Goal: Transaction & Acquisition: Download file/media

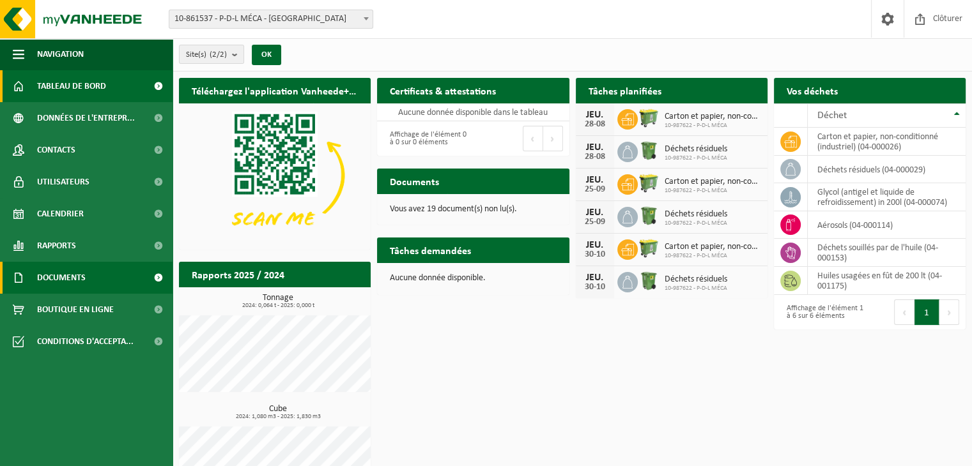
click at [153, 271] on span at bounding box center [158, 278] width 29 height 32
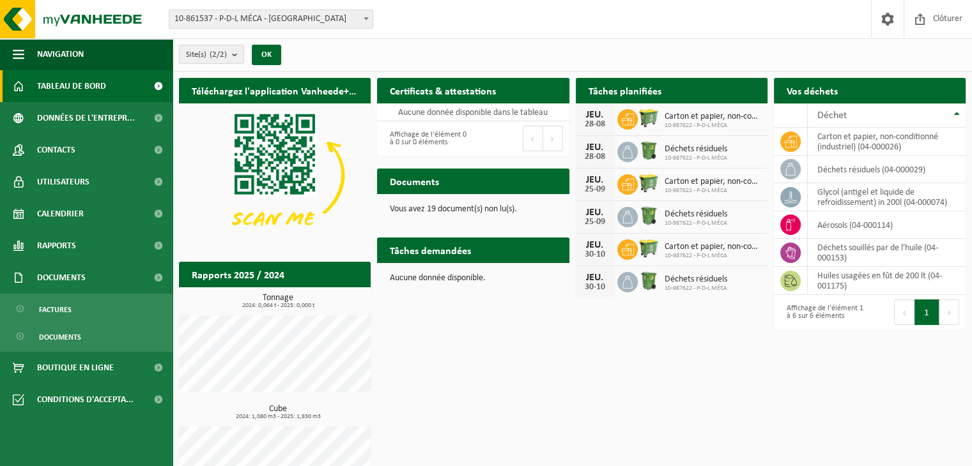
click at [120, 301] on link "Factures" at bounding box center [86, 309] width 166 height 24
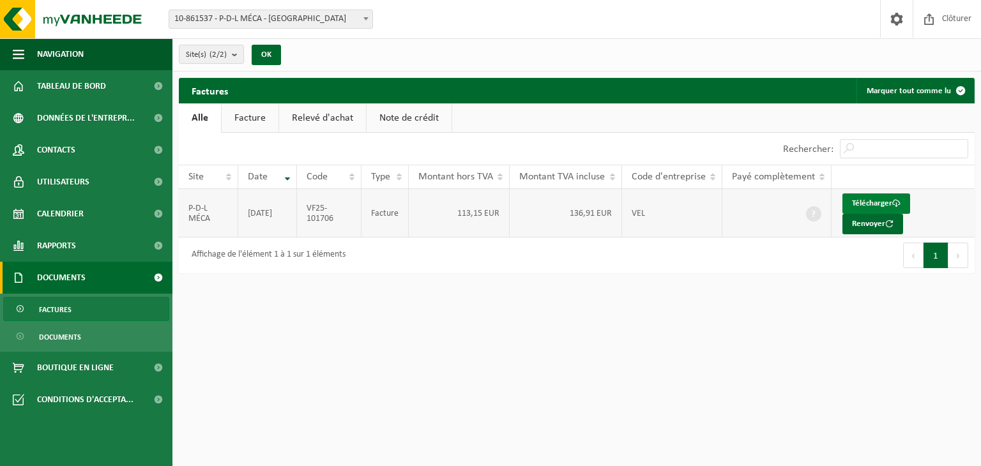
click at [857, 206] on link "Télécharger" at bounding box center [876, 204] width 68 height 20
click at [899, 20] on span at bounding box center [896, 19] width 19 height 38
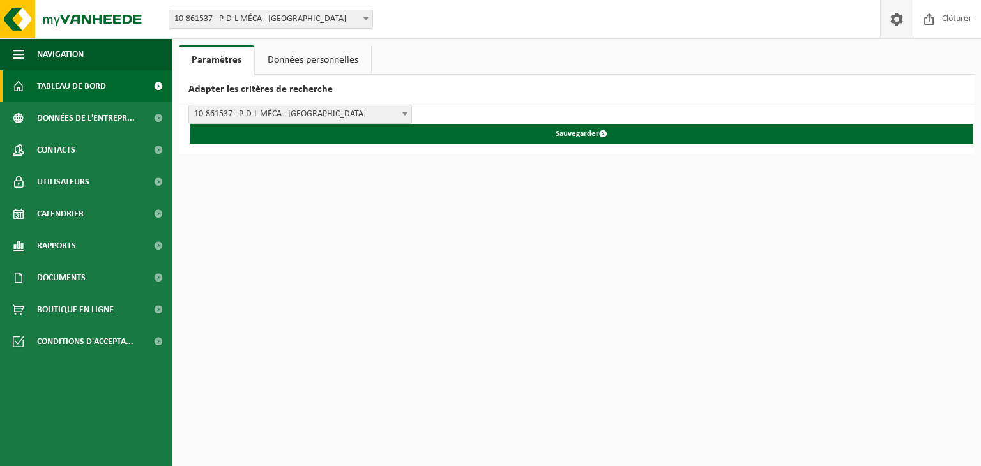
click at [84, 86] on span "Tableau de bord" at bounding box center [71, 86] width 69 height 32
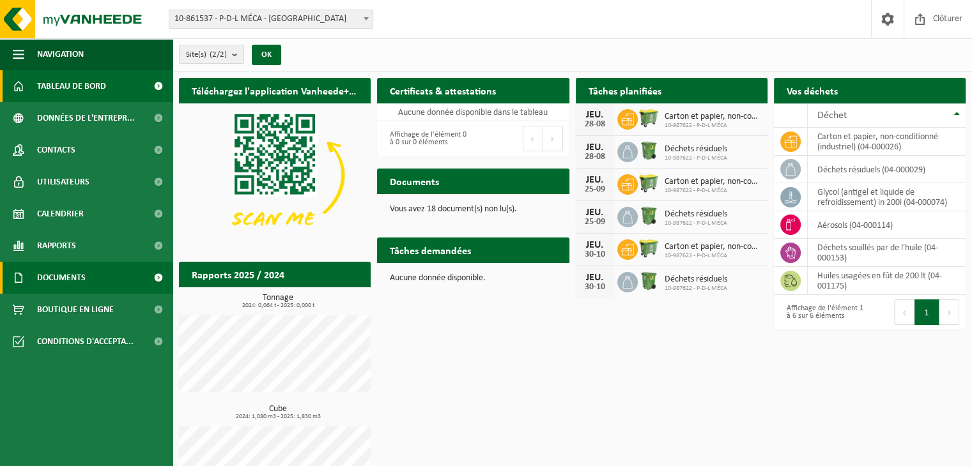
click at [95, 270] on link "Documents" at bounding box center [86, 278] width 172 height 32
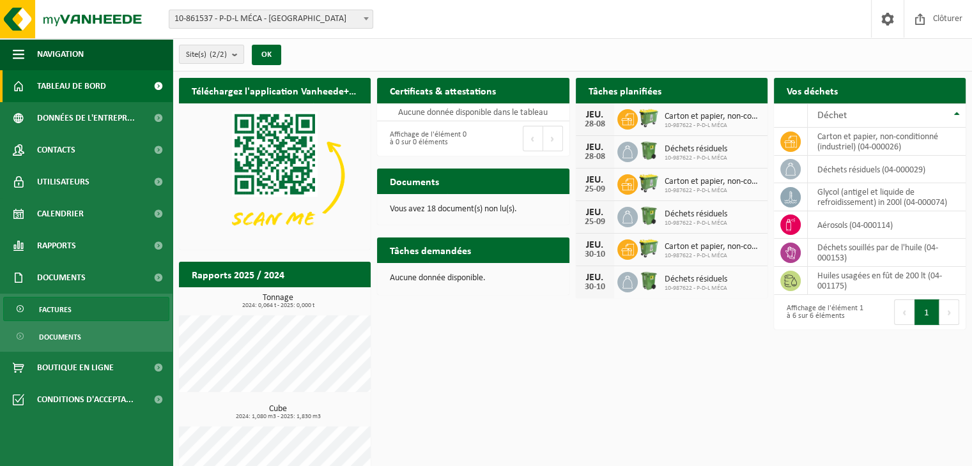
click at [79, 316] on link "Factures" at bounding box center [86, 309] width 166 height 24
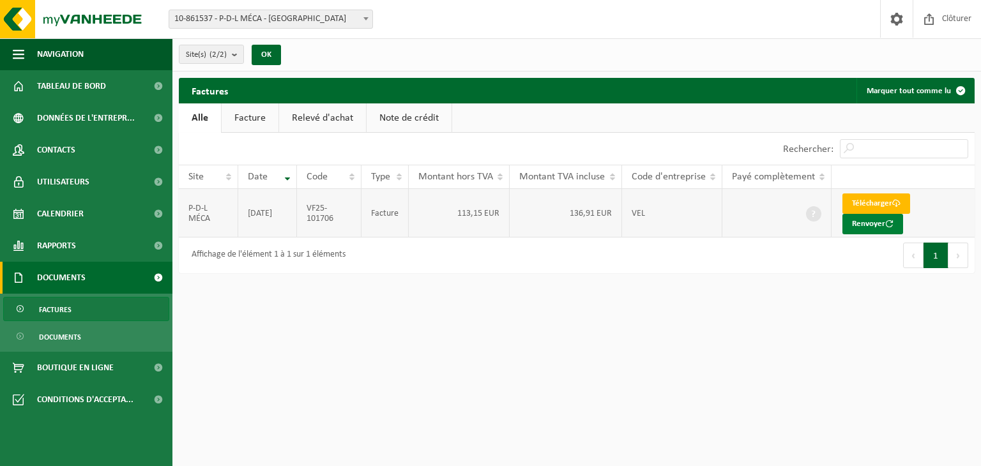
click at [858, 224] on button "Renvoyer" at bounding box center [872, 224] width 61 height 20
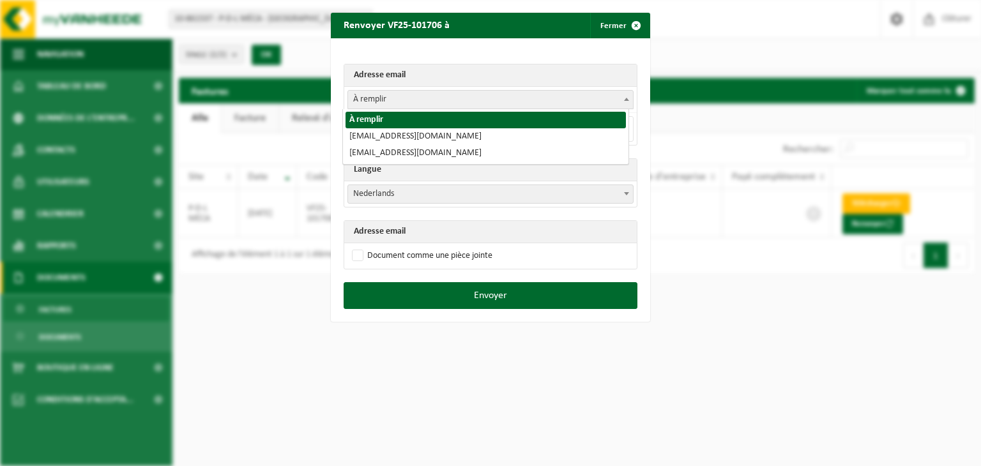
click at [507, 98] on span "À remplir" at bounding box center [490, 100] width 285 height 18
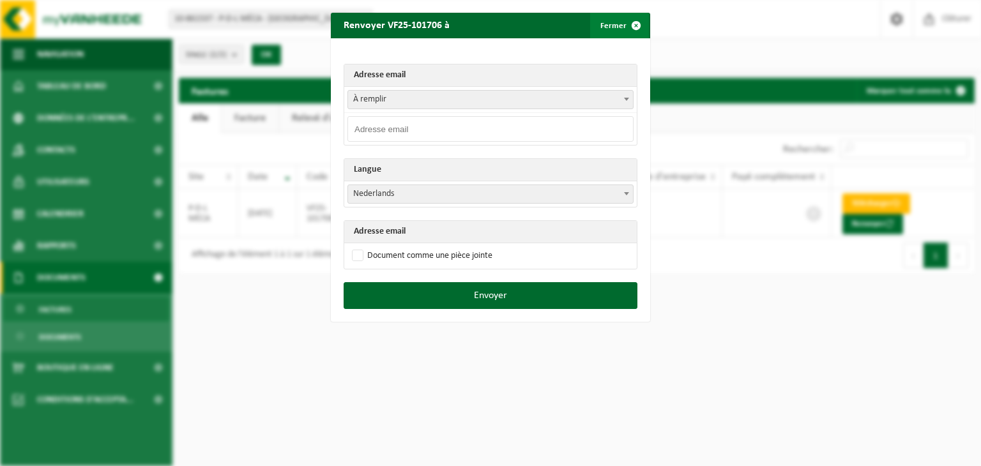
click at [626, 29] on span "button" at bounding box center [636, 26] width 26 height 26
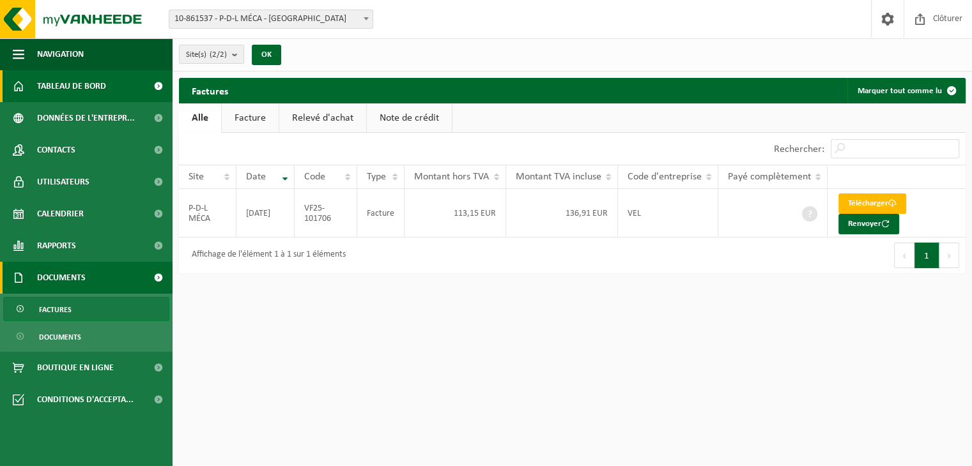
click at [70, 99] on span "Tableau de bord" at bounding box center [71, 86] width 69 height 32
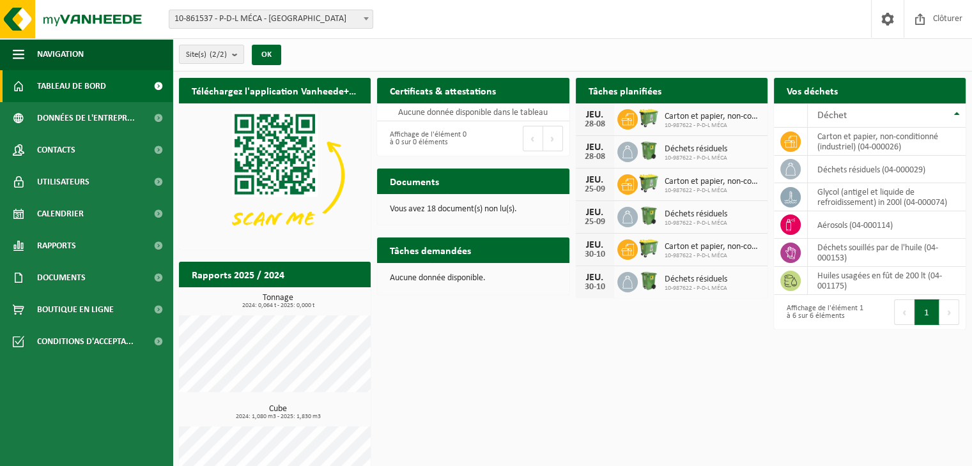
drag, startPoint x: 79, startPoint y: 215, endPoint x: 303, endPoint y: 215, distance: 224.8
click at [79, 215] on span "Calendrier" at bounding box center [60, 214] width 47 height 32
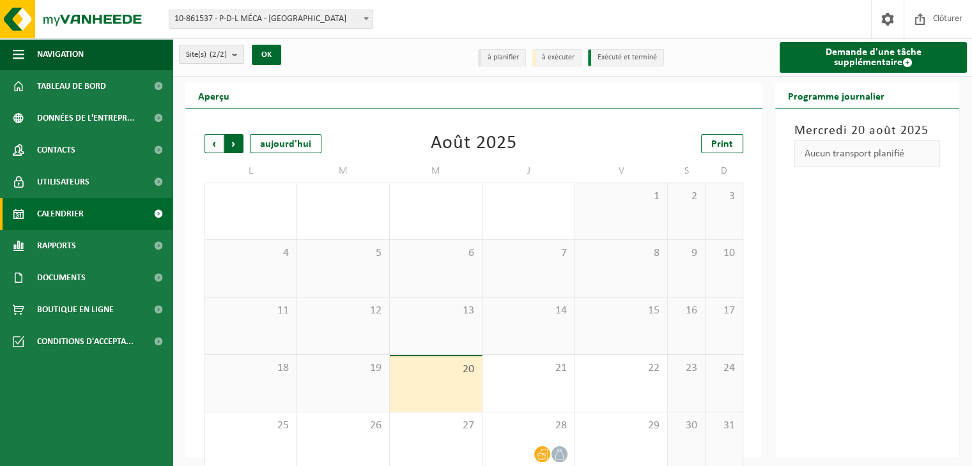
click at [216, 144] on span "Précédent" at bounding box center [213, 143] width 19 height 19
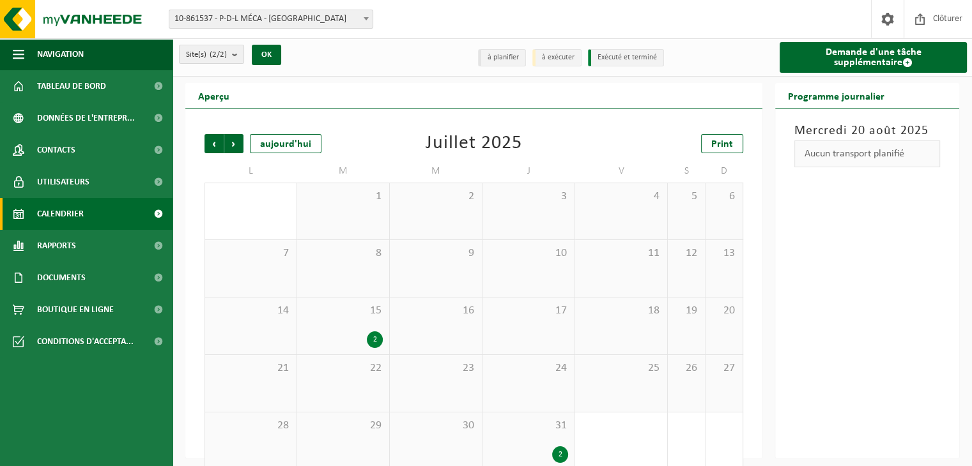
scroll to position [18, 0]
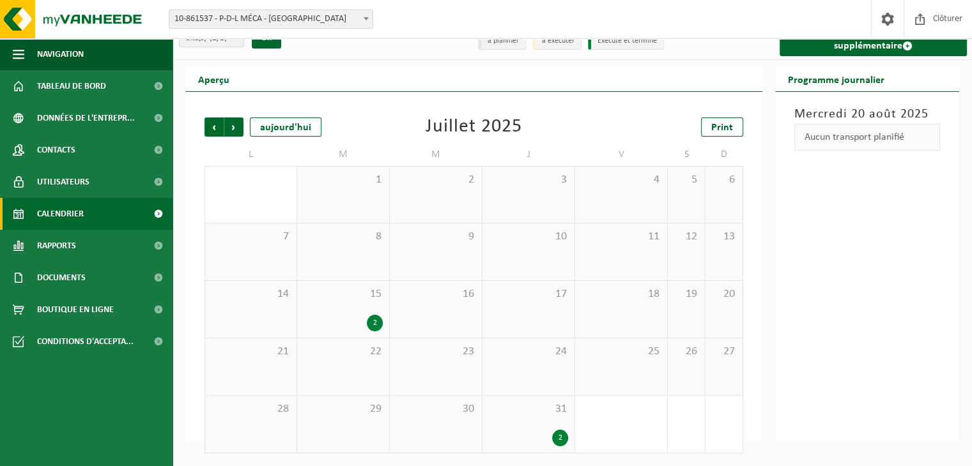
click at [554, 438] on div "2" at bounding box center [560, 438] width 16 height 17
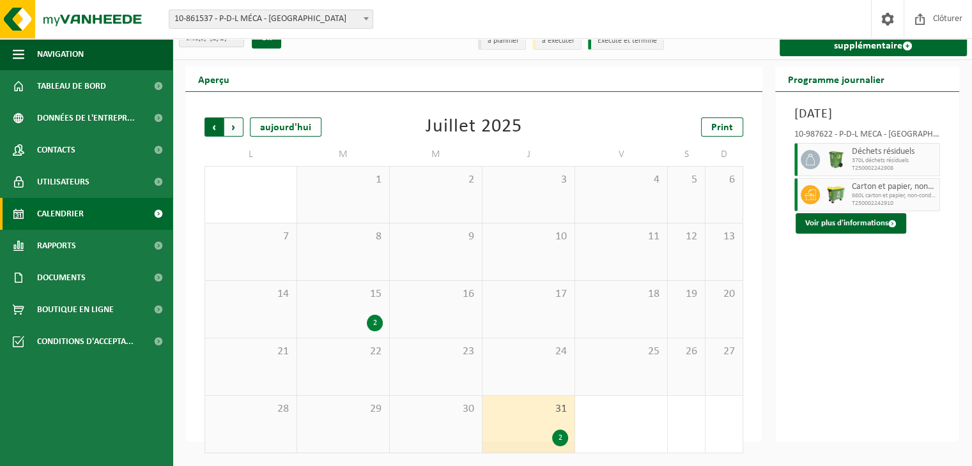
click at [241, 130] on span "Suivant" at bounding box center [233, 127] width 19 height 19
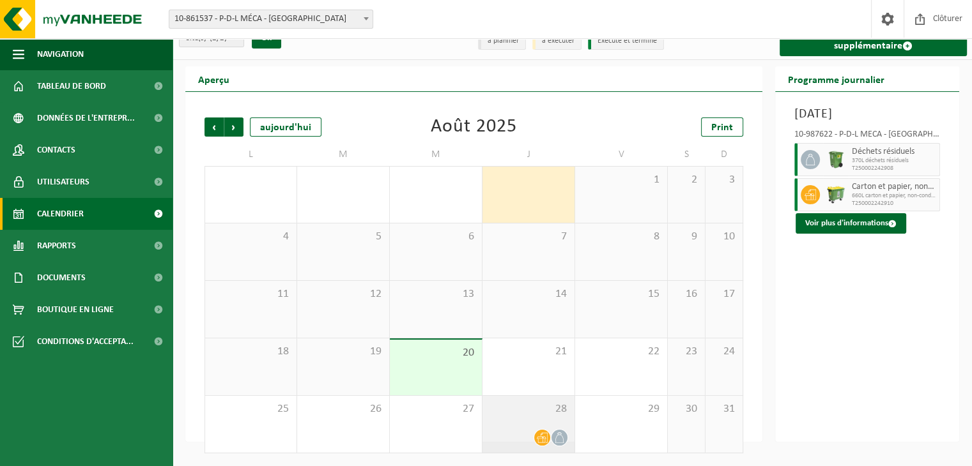
click at [535, 415] on span "28" at bounding box center [528, 409] width 79 height 14
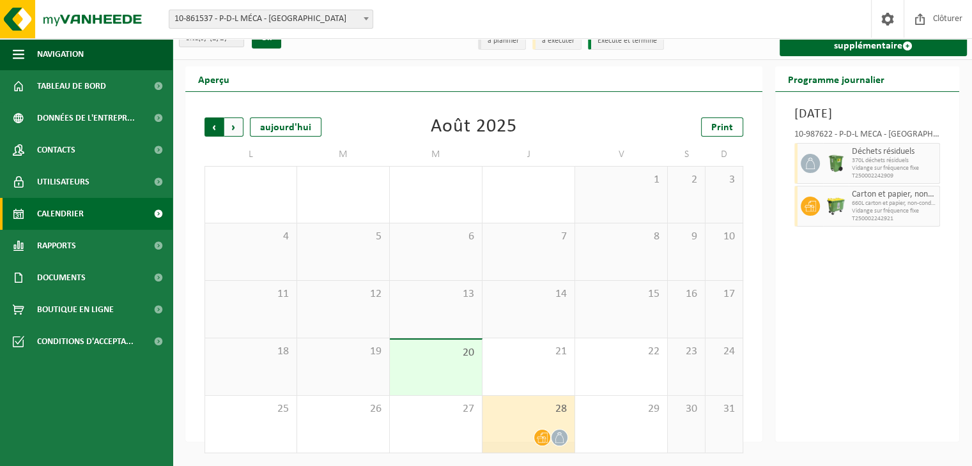
click at [236, 131] on span "Suivant" at bounding box center [233, 127] width 19 height 19
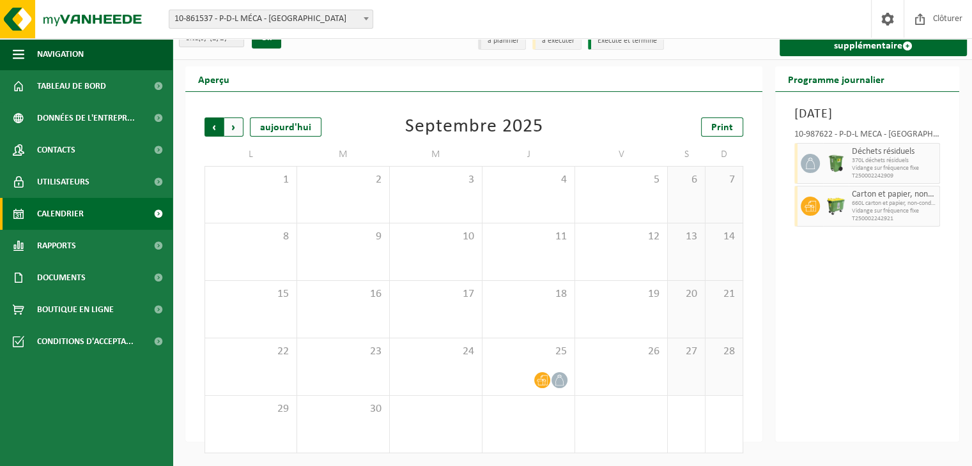
click at [229, 128] on span "Suivant" at bounding box center [233, 127] width 19 height 19
click at [217, 131] on span "Précédent" at bounding box center [213, 127] width 19 height 19
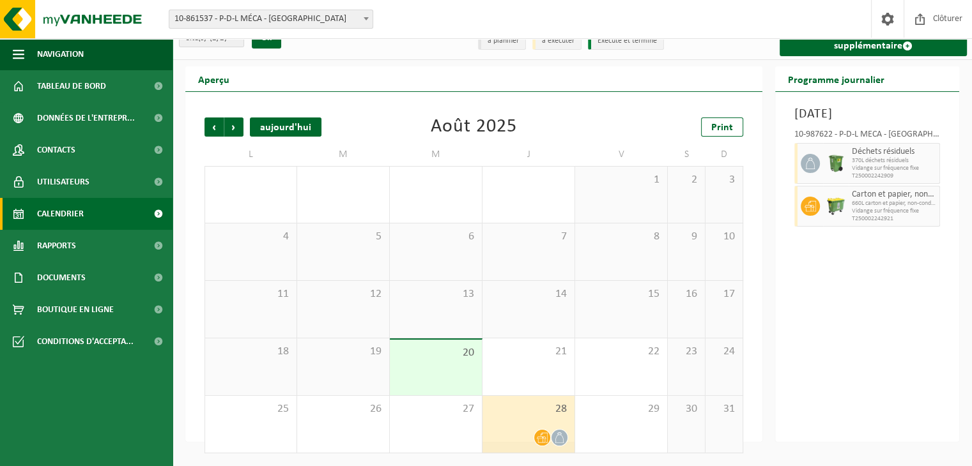
click at [259, 130] on div "aujourd'hui" at bounding box center [286, 127] width 72 height 19
